Goal: Communication & Community: Answer question/provide support

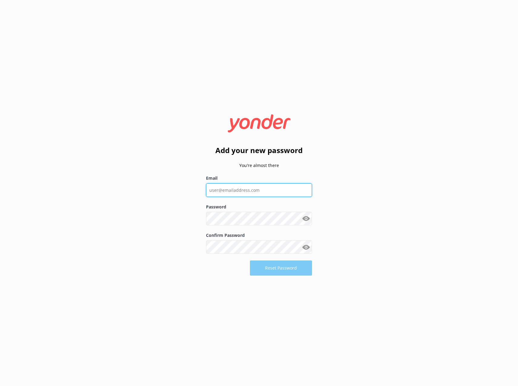
click at [233, 186] on input "Email" at bounding box center [259, 190] width 106 height 14
type input "[EMAIL_ADDRESS][DOMAIN_NAME]"
click at [309, 217] on button "Show password" at bounding box center [306, 219] width 12 height 12
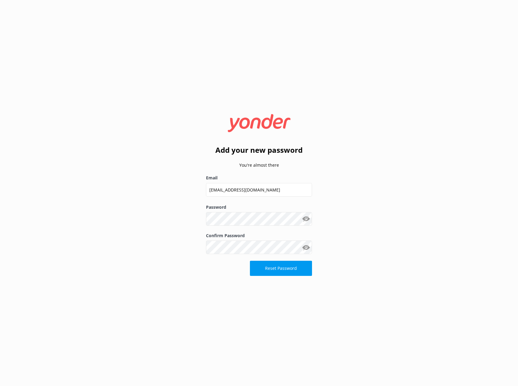
click at [374, 255] on div "Add your new password You're almost there Email [EMAIL_ADDRESS][DOMAIN_NAME] Pa…" at bounding box center [259, 193] width 518 height 386
click at [286, 269] on button "Reset Password" at bounding box center [281, 268] width 62 height 15
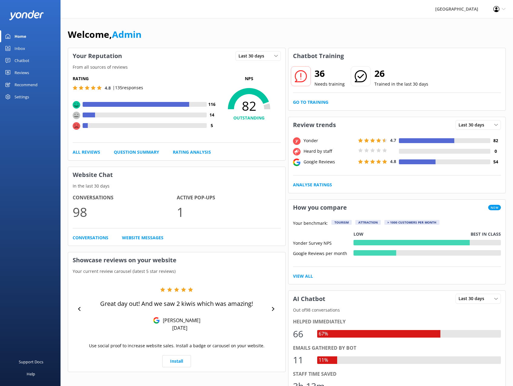
click at [21, 48] on div "Inbox" at bounding box center [20, 48] width 11 height 12
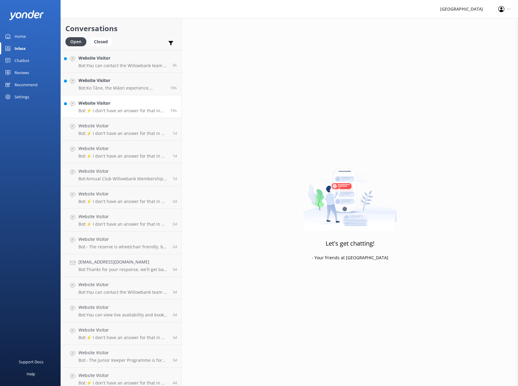
click at [106, 107] on div "Website Visitor Bot: ⚡ I don't have an answer for that in my knowledge base. Pl…" at bounding box center [121, 106] width 87 height 13
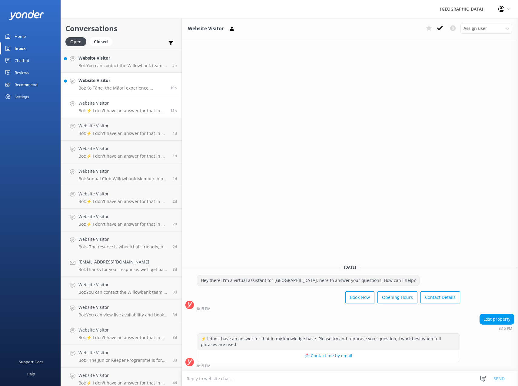
click at [117, 88] on p "Bot: Ko Tāne, the Māori experience, including the hangi and night tours, are cu…" at bounding box center [121, 87] width 87 height 5
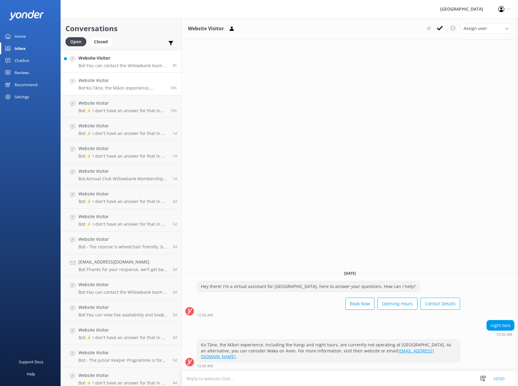
click at [99, 65] on p "Bot: You can contact the Willowbank team at 03 359 6226, or by emailing [EMAIL_…" at bounding box center [122, 65] width 89 height 5
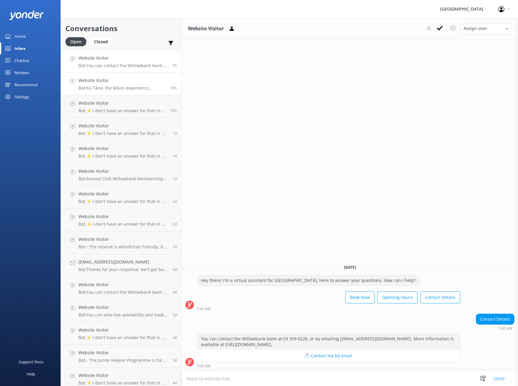
click at [97, 85] on p "Bot: Ko Tāne, the Māori experience, including the hangi and night tours, are cu…" at bounding box center [121, 87] width 87 height 5
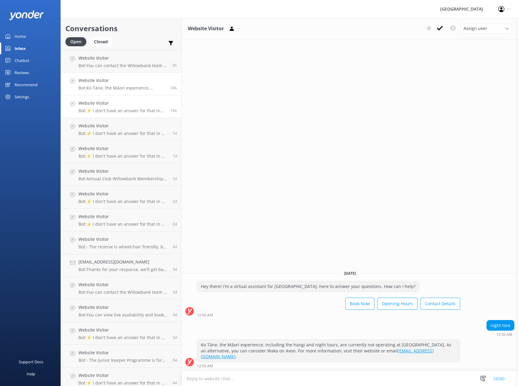
click at [113, 103] on h4 "Website Visitor" at bounding box center [121, 103] width 87 height 7
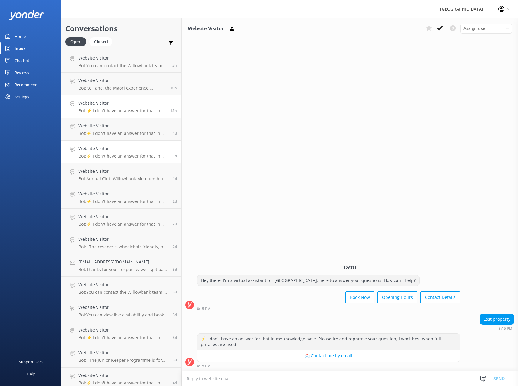
click at [103, 145] on link "Website Visitor Bot: ⚡ I don't have an answer for that in my knowledge base. Pl…" at bounding box center [121, 152] width 121 height 23
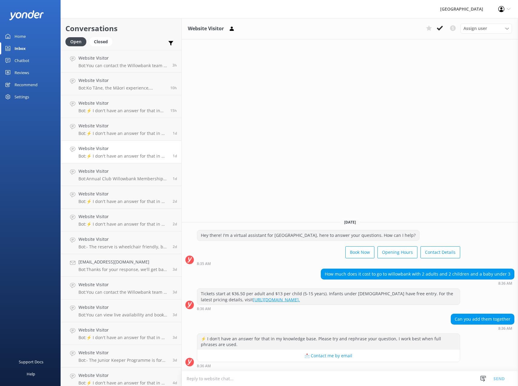
drag, startPoint x: 21, startPoint y: 62, endPoint x: 35, endPoint y: 61, distance: 13.4
click at [21, 62] on div "Chatbot" at bounding box center [22, 60] width 15 height 12
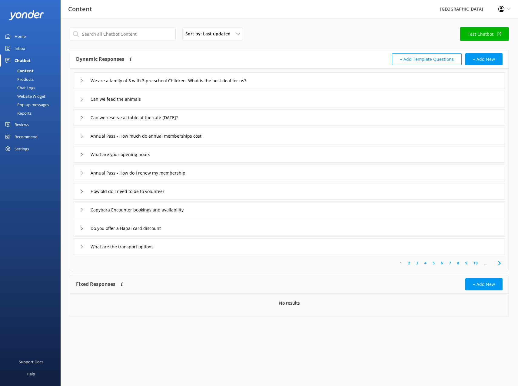
click at [32, 87] on div "Chat Logs" at bounding box center [19, 88] width 31 height 8
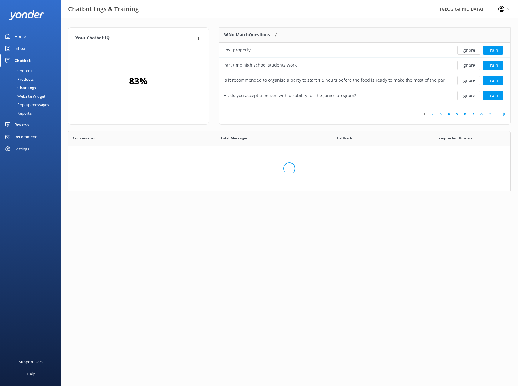
scroll to position [208, 438]
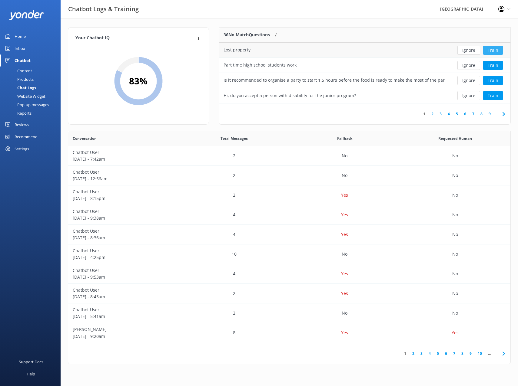
click at [497, 50] on button "Train" at bounding box center [493, 50] width 20 height 9
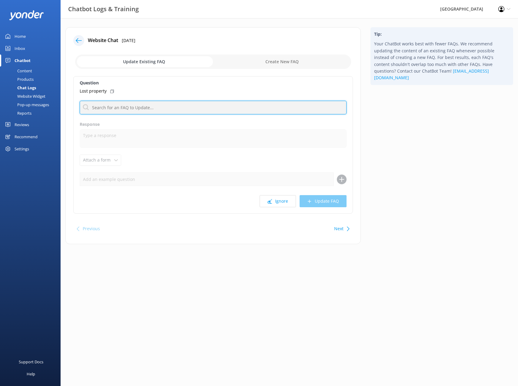
click at [117, 110] on input "text" at bounding box center [213, 108] width 267 height 14
click at [197, 107] on input "text" at bounding box center [213, 108] width 267 height 14
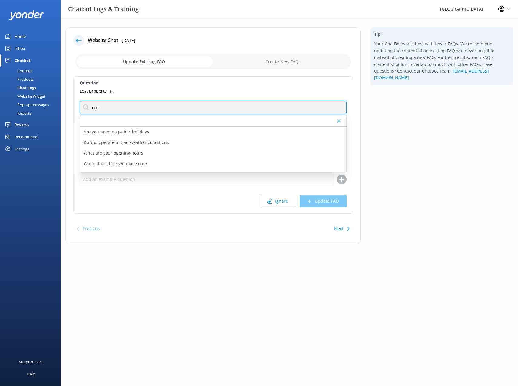
type input "ope"
click at [145, 313] on html "Chatbot Logs & Training Willowbank Wildlife Reserve Profile Settings Logout Hom…" at bounding box center [259, 193] width 518 height 386
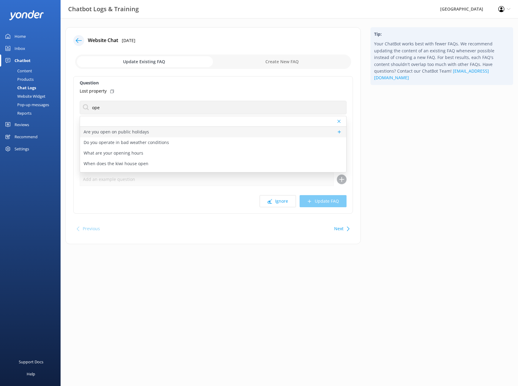
click at [114, 134] on p "Are you open on public holidays" at bounding box center [116, 132] width 65 height 7
type textarea "[GEOGRAPHIC_DATA] is open every day except [DATE]."
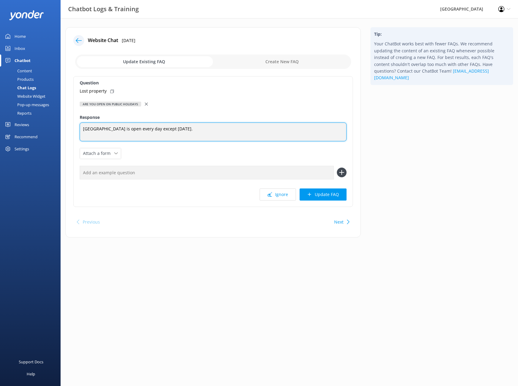
drag, startPoint x: 227, startPoint y: 133, endPoint x: 74, endPoint y: 145, distance: 152.8
click at [74, 145] on div "Question Lost property Are you open on public holidays Are you open on public h…" at bounding box center [212, 141] width 279 height 131
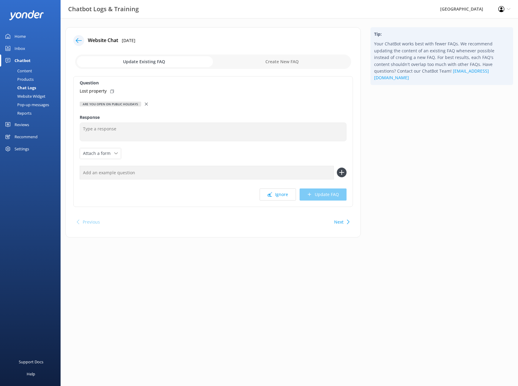
click at [145, 105] on icon at bounding box center [146, 104] width 3 height 3
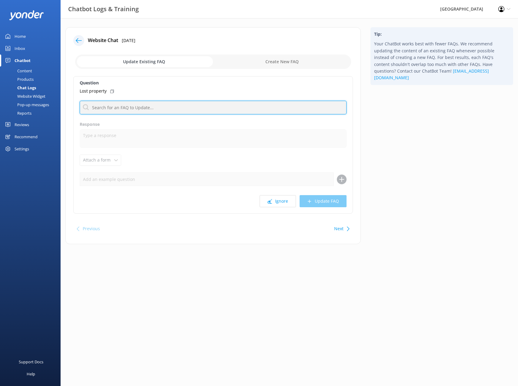
click at [117, 110] on input "text" at bounding box center [213, 108] width 267 height 14
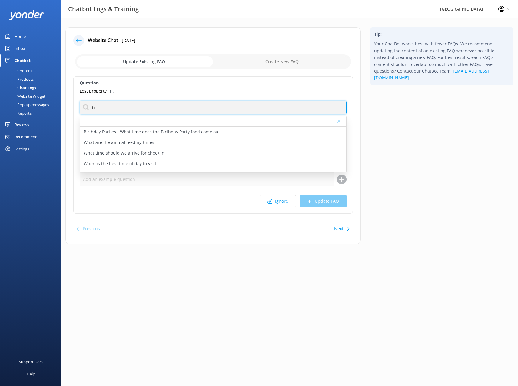
type input "t"
type input "open"
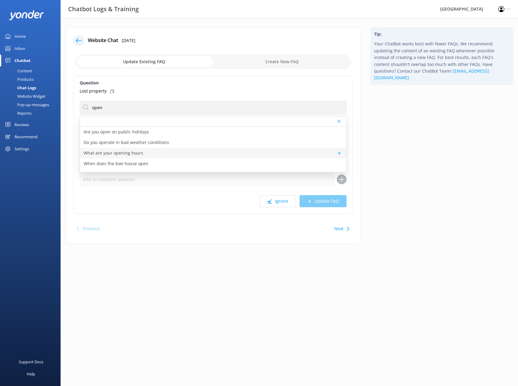
click at [125, 154] on p "What are your opening hours" at bounding box center [114, 153] width 60 height 7
type textarea "[GEOGRAPHIC_DATA] is open every day from 9:30am to 5pm, except on [DATE], when …"
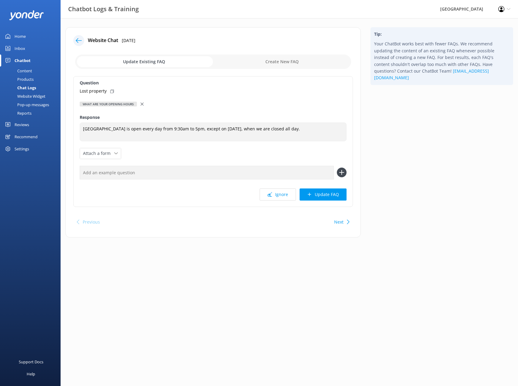
click at [139, 104] on div "What are your opening hours" at bounding box center [213, 104] width 267 height 7
click at [141, 103] on icon at bounding box center [141, 104] width 3 height 3
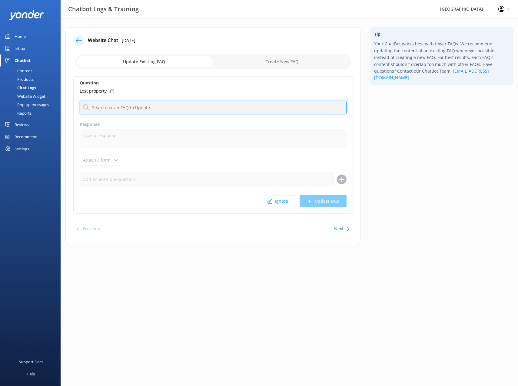
click at [139, 105] on input "text" at bounding box center [213, 108] width 267 height 14
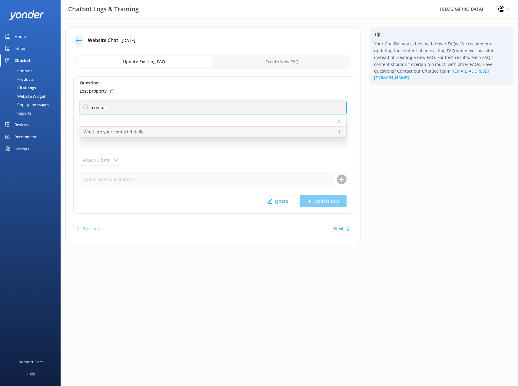
type input "contact"
click at [121, 135] on p "What are your contact details" at bounding box center [114, 132] width 60 height 7
type textarea "You can contact the Willowbank team at 03 359 6226, or by emailing [EMAIL_ADDRE…"
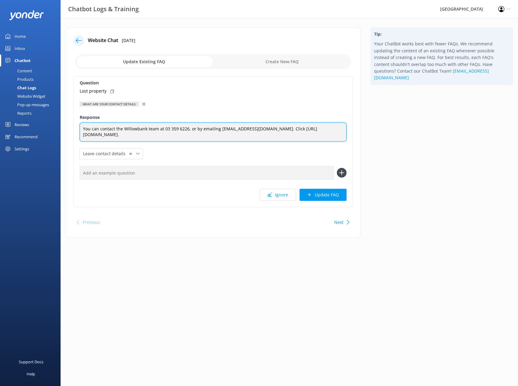
drag, startPoint x: 263, startPoint y: 129, endPoint x: 81, endPoint y: 127, distance: 182.3
click at [81, 127] on textarea "You can contact the Willowbank team at 03 359 6226, or by emailing [EMAIL_ADDRE…" at bounding box center [213, 132] width 267 height 19
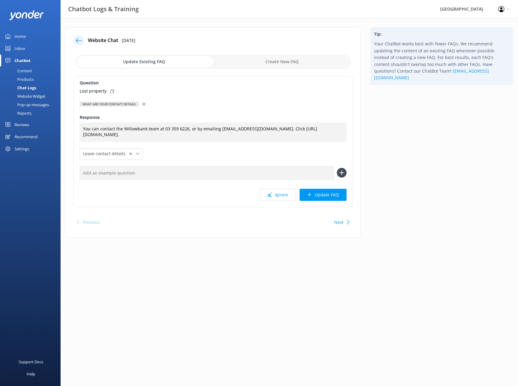
click at [142, 105] on use at bounding box center [143, 104] width 3 height 3
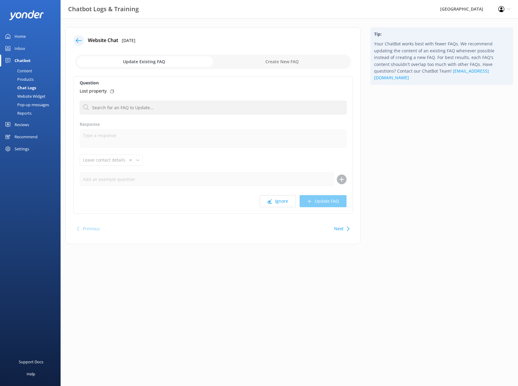
click at [286, 63] on input "checkbox" at bounding box center [213, 61] width 276 height 15
checkbox input "true"
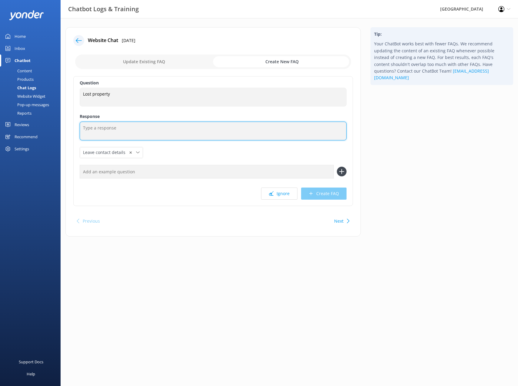
click at [112, 130] on textarea at bounding box center [213, 131] width 267 height 19
paste textarea "You can contact the Willowbank team at 03 359 6226, or by emailing [EMAIL_ADDRE…"
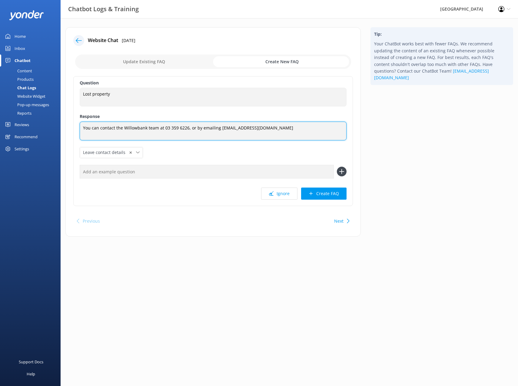
click at [82, 130] on textarea "You can contact the Willowbank team at 03 359 6226, or by emailing [EMAIL_ADDRE…" at bounding box center [213, 131] width 267 height 19
click at [130, 130] on textarea "For lost property enquiries you can contact the Willowbank team at 03 359 6226,…" at bounding box center [213, 131] width 267 height 19
type textarea "For lost property enquiries, you can contact the Willowbank team at 03 359 6226…"
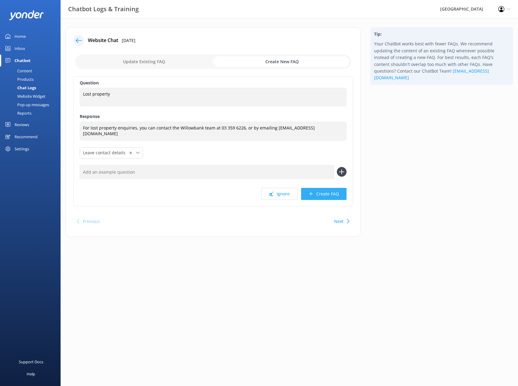
click at [321, 196] on button "Create FAQ" at bounding box center [323, 194] width 45 height 12
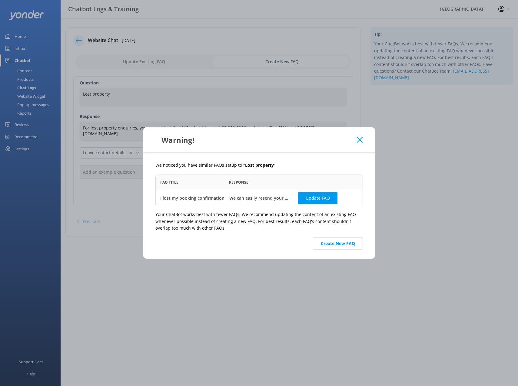
scroll to position [26, 203]
click at [342, 245] on button "Create New FAQ" at bounding box center [338, 244] width 50 height 12
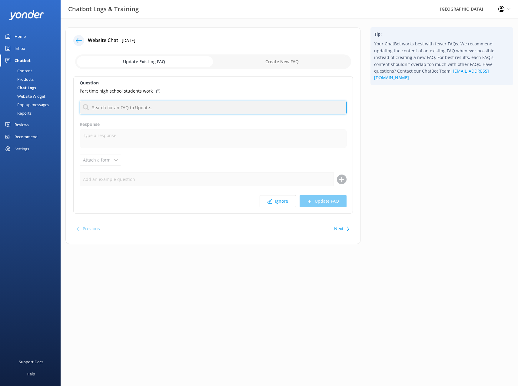
click at [126, 107] on input "text" at bounding box center [213, 108] width 267 height 14
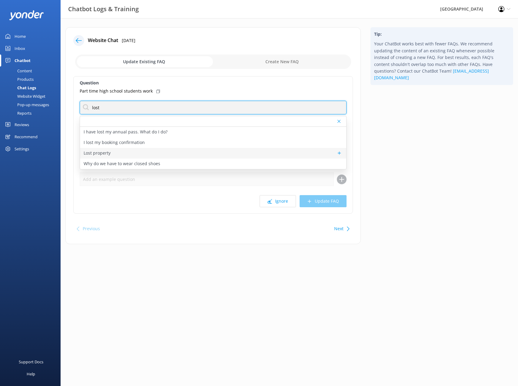
type input "lost"
click at [116, 153] on div "Lost property" at bounding box center [213, 153] width 266 height 11
type textarea "For lost property enquiries, you can contact the Willowbank team at 03 359 6226…"
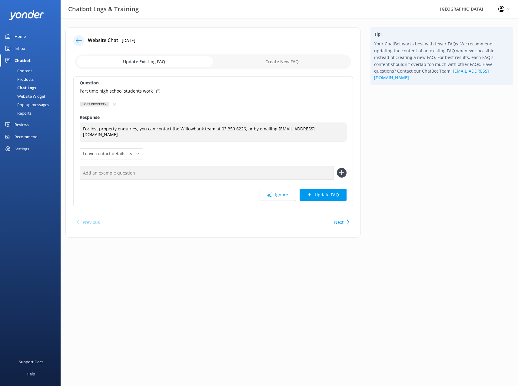
click at [339, 224] on button "Next" at bounding box center [338, 222] width 9 height 12
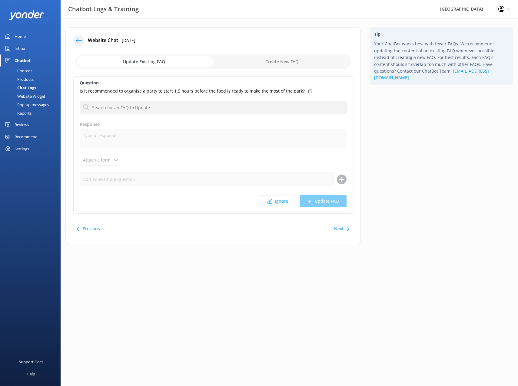
click at [341, 227] on button "Next" at bounding box center [338, 229] width 9 height 12
click at [341, 228] on button "Next" at bounding box center [338, 229] width 9 height 12
click at [85, 230] on button "Previous" at bounding box center [91, 229] width 17 height 12
click at [344, 231] on div "Next" at bounding box center [341, 229] width 19 height 12
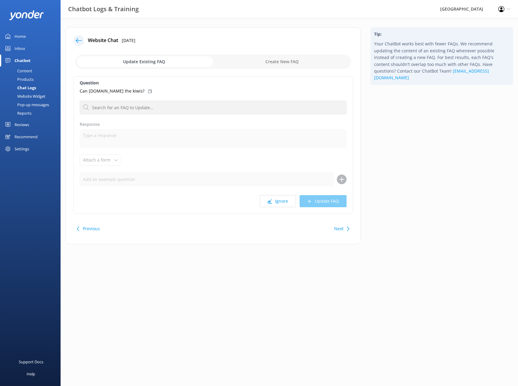
click at [344, 231] on div "Next" at bounding box center [341, 229] width 19 height 12
click at [344, 230] on div "Next" at bounding box center [341, 229] width 19 height 12
click at [341, 227] on button "Next" at bounding box center [338, 229] width 9 height 12
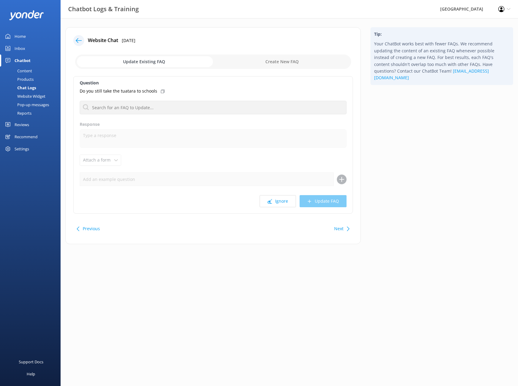
click at [341, 227] on button "Next" at bounding box center [338, 229] width 9 height 12
click at [17, 50] on div "Inbox" at bounding box center [20, 48] width 11 height 12
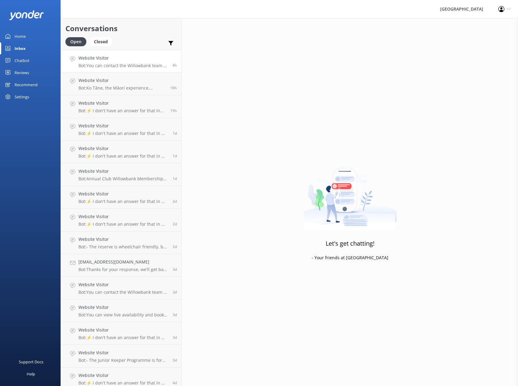
click at [114, 65] on p "Bot: You can contact the Willowbank team at 03 359 6226, or by emailing [EMAIL_…" at bounding box center [122, 65] width 89 height 5
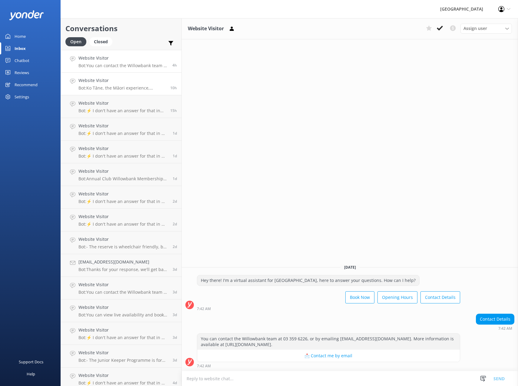
click at [115, 77] on link "Website Visitor Bot: [GEOGRAPHIC_DATA], the Māori experience, including the han…" at bounding box center [121, 84] width 121 height 23
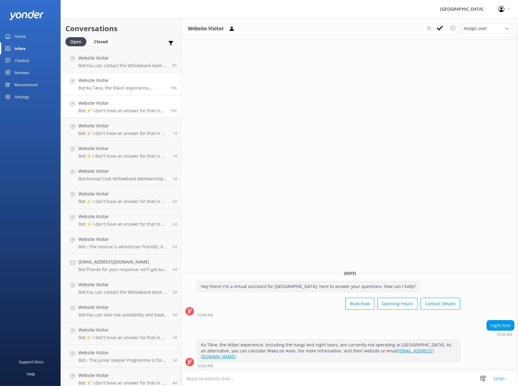
click at [111, 106] on h4 "Website Visitor" at bounding box center [121, 103] width 87 height 7
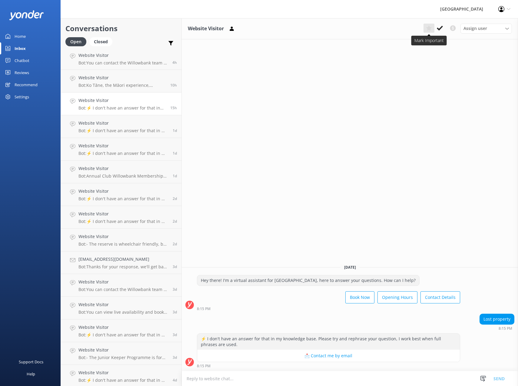
scroll to position [4, 0]
